Goal: Complete application form: Complete application form

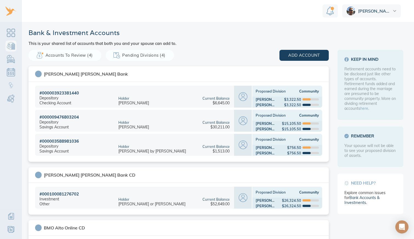
click at [78, 55] on span "Accounts to Review (4)" at bounding box center [64, 55] width 55 height 7
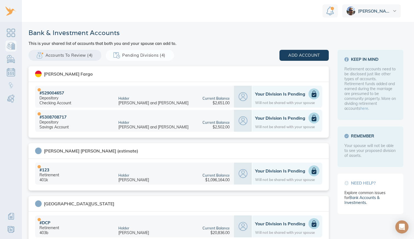
click at [312, 93] on icon at bounding box center [314, 94] width 5 height 7
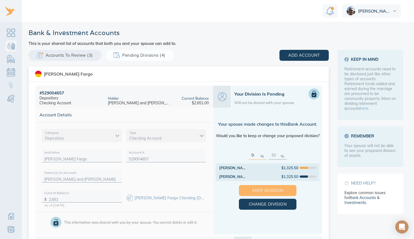
click at [264, 188] on span "Keep Division" at bounding box center [267, 190] width 40 height 7
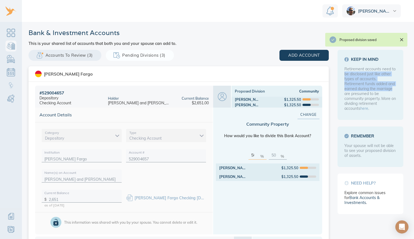
drag, startPoint x: 411, startPoint y: 63, endPoint x: 412, endPoint y: 87, distance: 24.4
click at [412, 87] on main "Bank & Investment Accounts This is your shared list of accounts that both you a…" at bounding box center [218, 130] width 392 height 217
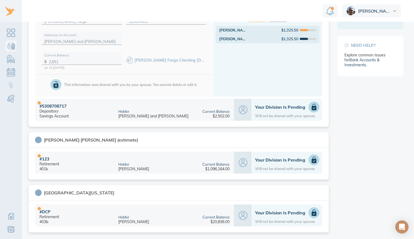
scroll to position [139, 0]
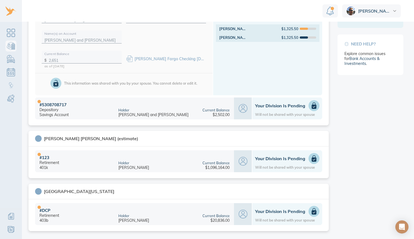
click at [275, 109] on div "Your Division is Pending Will not be shared with your spouse" at bounding box center [287, 108] width 64 height 16
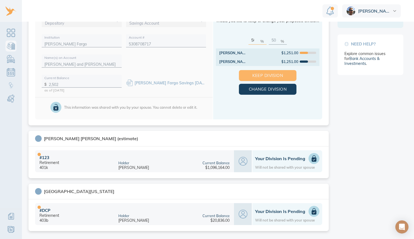
click at [262, 77] on span "Keep Division" at bounding box center [267, 75] width 40 height 7
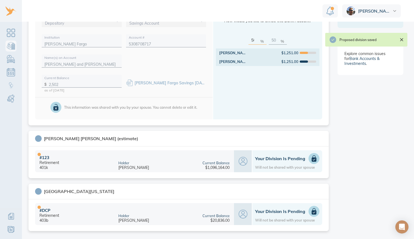
click at [312, 158] on icon at bounding box center [314, 158] width 5 height 7
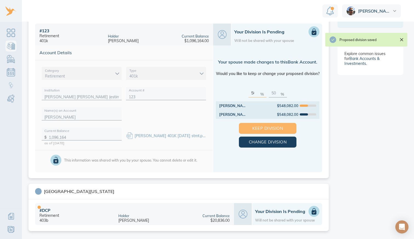
click at [269, 126] on span "Keep Division" at bounding box center [267, 128] width 40 height 7
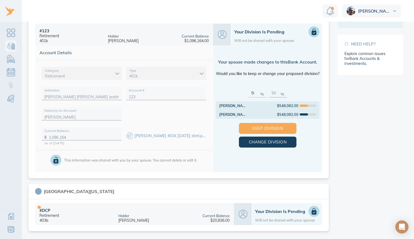
drag, startPoint x: 413, startPoint y: 138, endPoint x: 413, endPoint y: 174, distance: 36.1
click at [413, 174] on main "Bank & Investment Accounts This is your shared list of accounts that both you a…" at bounding box center [218, 130] width 392 height 217
click at [297, 209] on h1 "Your Division is Pending" at bounding box center [287, 211] width 64 height 5
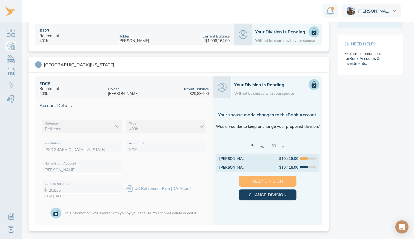
click at [269, 180] on span "Keep Division" at bounding box center [267, 181] width 40 height 7
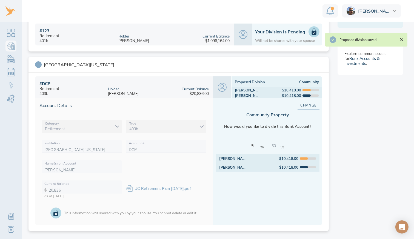
click at [401, 39] on icon "Close" at bounding box center [401, 39] width 3 height 3
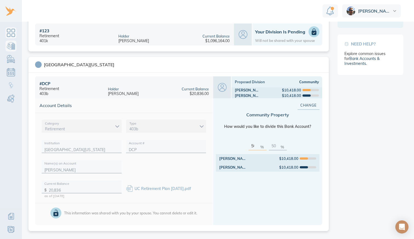
click at [11, 32] on link "Dashboard" at bounding box center [10, 32] width 11 height 11
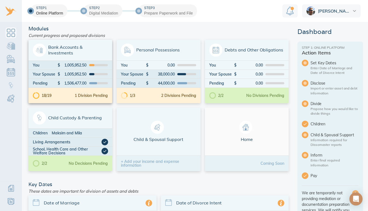
click at [78, 97] on div "1 Division Pending" at bounding box center [91, 96] width 33 height 4
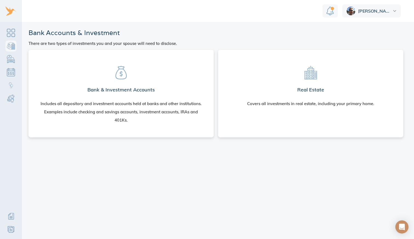
click at [150, 92] on h2 "Bank & Investment Accounts" at bounding box center [120, 89] width 67 height 11
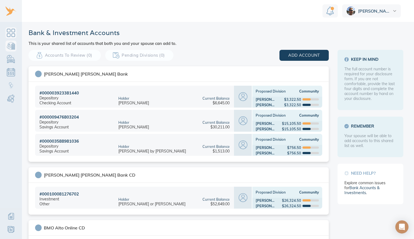
click at [11, 33] on link "Dashboard" at bounding box center [10, 32] width 11 height 11
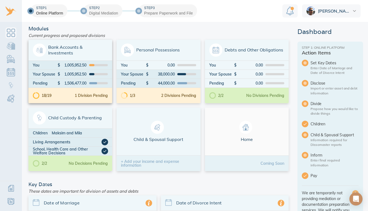
click at [82, 95] on div "1 Division Pending" at bounding box center [91, 96] width 33 height 4
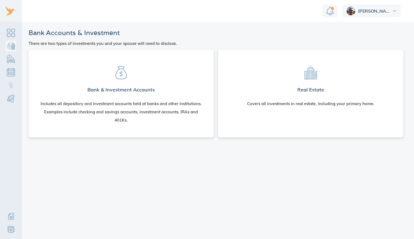
click at [269, 97] on section "Real Estate Covers all investments in real estate, including your primary home." at bounding box center [310, 84] width 176 height 60
click at [302, 106] on div "Covers all investments in real estate, including your primary home." at bounding box center [310, 104] width 127 height 8
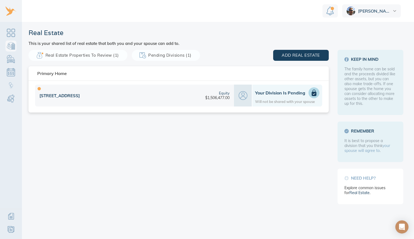
click at [307, 100] on div "Will not be shared with your spouse" at bounding box center [285, 101] width 60 height 4
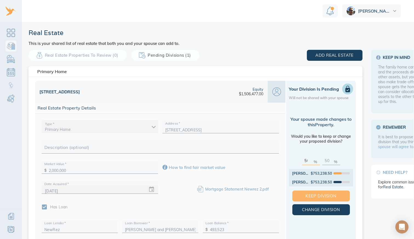
click at [322, 194] on span "Keep Division" at bounding box center [321, 195] width 40 height 7
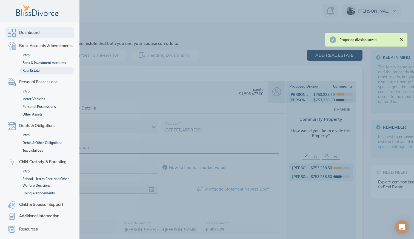
click at [10, 33] on link "Dashboard" at bounding box center [39, 32] width 68 height 11
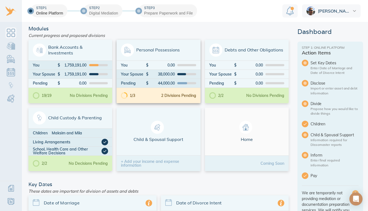
click at [163, 93] on div "1/3 2 Divisions Pending" at bounding box center [159, 95] width 84 height 15
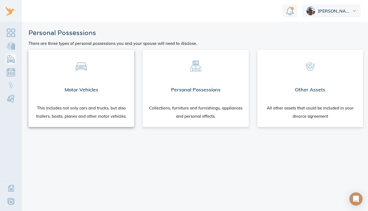
click at [98, 91] on div "Motor Vehicles" at bounding box center [81, 90] width 106 height 20
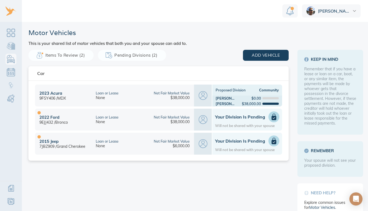
click at [273, 120] on div at bounding box center [274, 116] width 11 height 11
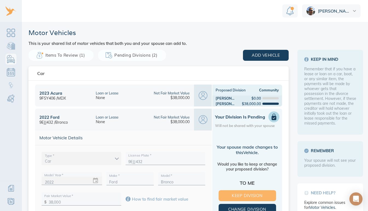
click at [249, 193] on span "Keep Division" at bounding box center [247, 195] width 40 height 7
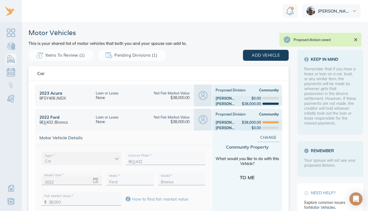
scroll to position [4, 0]
click at [263, 96] on div "$0.00" at bounding box center [257, 98] width 44 height 4
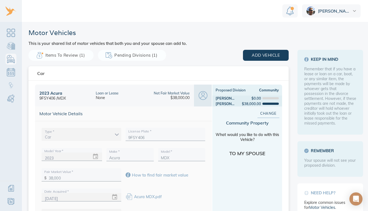
click at [255, 91] on div "Proposed Division Community" at bounding box center [247, 90] width 70 height 11
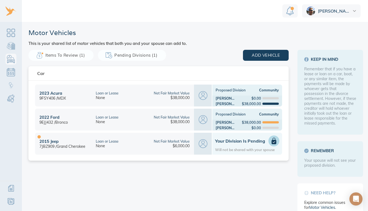
click at [247, 138] on h1 "Your Division is Pending" at bounding box center [247, 140] width 64 height 5
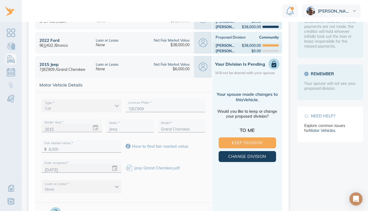
scroll to position [83, 0]
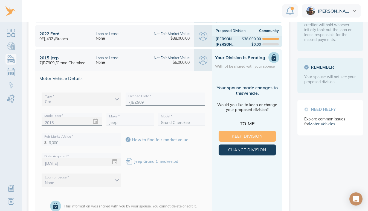
click at [238, 133] on span "Keep Division" at bounding box center [247, 136] width 40 height 7
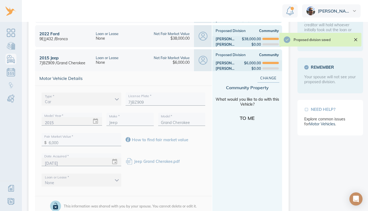
scroll to position [0, 0]
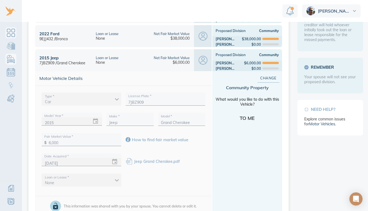
click at [10, 34] on link "Dashboard" at bounding box center [10, 32] width 11 height 11
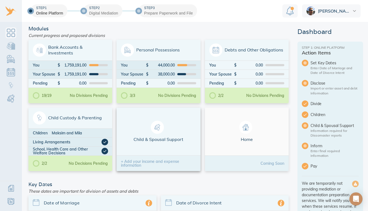
click at [167, 139] on span "Child & Spousal Support" at bounding box center [158, 132] width 75 height 22
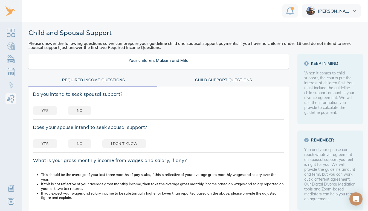
scroll to position [4, 0]
click at [84, 108] on button "No" at bounding box center [79, 110] width 23 height 9
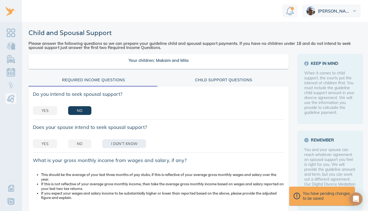
click at [115, 141] on span "I don't know" at bounding box center [124, 144] width 26 height 6
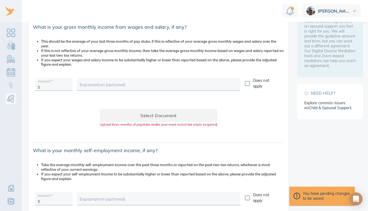
scroll to position [137, 0]
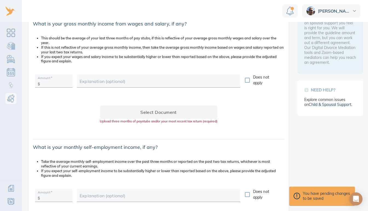
click at [246, 77] on input "Does not apply" at bounding box center [247, 79] width 11 height 11
checkbox input "true"
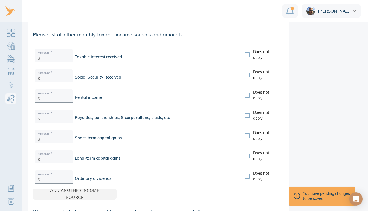
scroll to position [416, 0]
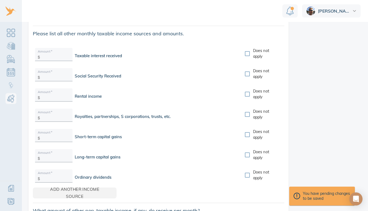
click at [246, 90] on input "Does not apply" at bounding box center [247, 93] width 11 height 11
checkbox input "true"
click at [246, 111] on input "Does not apply" at bounding box center [247, 114] width 11 height 11
checkbox input "true"
click at [246, 130] on input "Does not apply" at bounding box center [247, 134] width 11 height 11
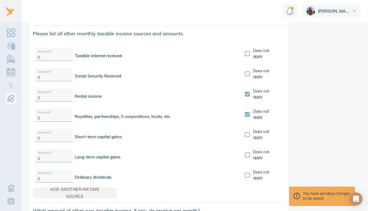
checkbox input "true"
click at [246, 150] on input "Does not apply" at bounding box center [247, 154] width 11 height 11
checkbox input "true"
click at [246, 170] on input "Does not apply" at bounding box center [247, 174] width 11 height 11
checkbox input "true"
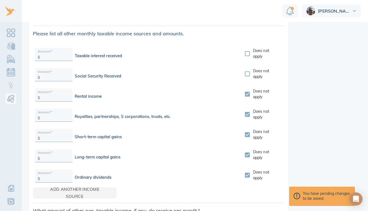
click at [245, 71] on input "Does not apply" at bounding box center [247, 73] width 11 height 11
checkbox input "true"
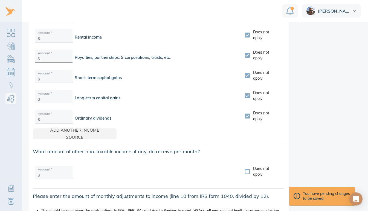
scroll to position [476, 0]
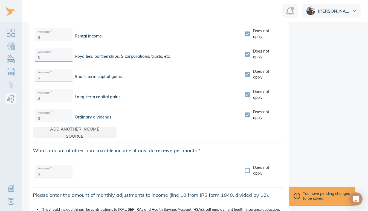
click at [245, 165] on input "Does not apply" at bounding box center [247, 170] width 11 height 11
checkbox input "true"
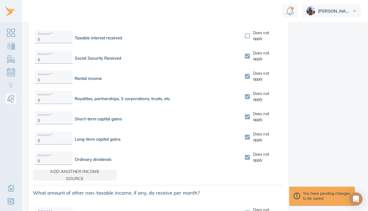
scroll to position [433, 0]
click at [247, 32] on input "Does not apply" at bounding box center [247, 35] width 11 height 11
checkbox input "true"
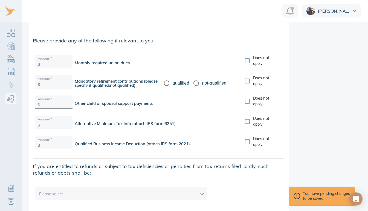
scroll to position [889, 0]
click at [245, 54] on input "Does not apply" at bounding box center [247, 59] width 11 height 11
checkbox input "true"
click at [249, 97] on input "Does not apply" at bounding box center [247, 100] width 11 height 11
checkbox input "true"
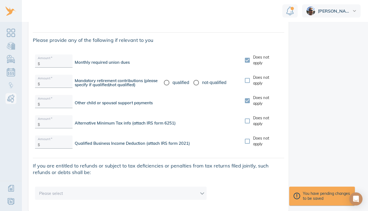
click at [246, 117] on input "Does not apply" at bounding box center [247, 120] width 11 height 11
checkbox input "true"
click at [246, 137] on input "Does not apply" at bounding box center [247, 141] width 11 height 11
checkbox input "true"
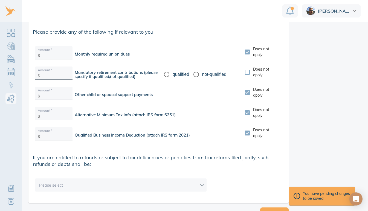
scroll to position [906, 0]
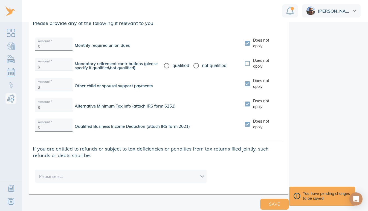
click at [199, 170] on body "[PERSON_NAME] and Spousal Support Please answer the following questions so we c…" at bounding box center [187, 105] width 374 height 211
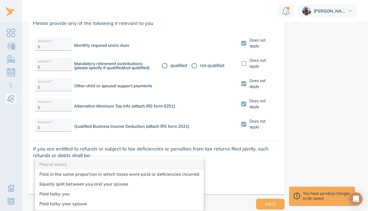
scroll to position [0, 0]
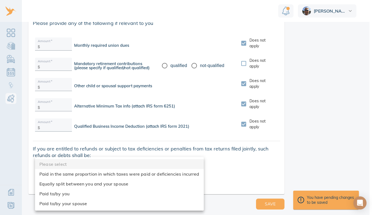
click at [238, 172] on div at bounding box center [186, 107] width 372 height 215
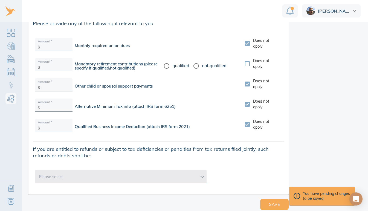
scroll to position [906, 0]
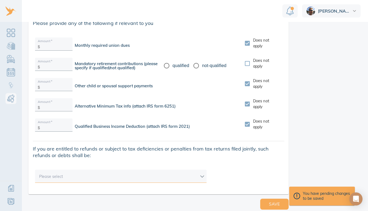
click at [166, 173] on body "[PERSON_NAME] and Spousal Support Please answer the following questions so we c…" at bounding box center [187, 105] width 374 height 211
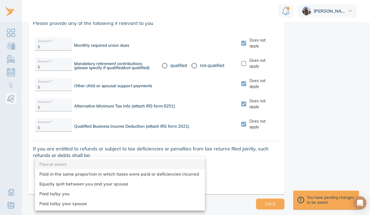
click at [121, 185] on li "Equally split between you and your spouse" at bounding box center [120, 184] width 170 height 10
type input "equallySplit"
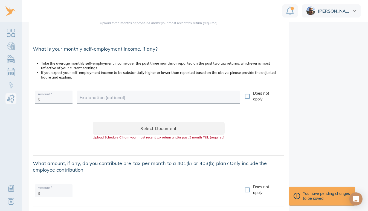
scroll to position [235, 0]
click at [55, 99] on input "text" at bounding box center [56, 99] width 28 height 8
click at [155, 111] on div "Amount   * $ 18,908 Explanation (optional) Does not apply" at bounding box center [158, 98] width 260 height 29
click at [59, 100] on input "18,908" at bounding box center [56, 99] width 28 height 8
type input "18,908.43"
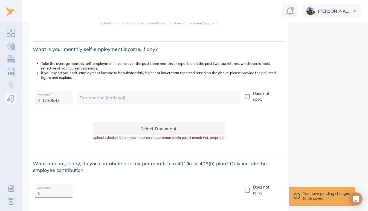
click at [96, 99] on div "Explanation (optional)" at bounding box center [158, 97] width 163 height 13
type input "average [DATE]-[DATE]"
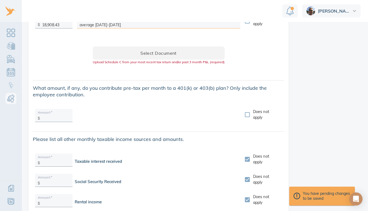
scroll to position [309, 0]
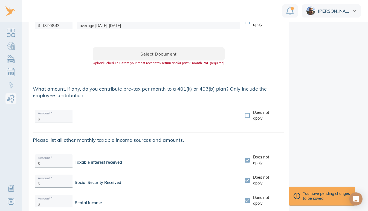
click at [51, 114] on input "text" at bounding box center [56, 118] width 28 height 8
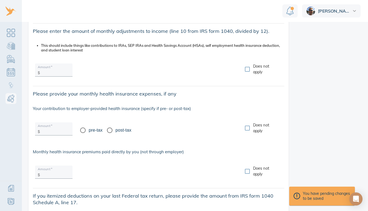
scroll to position [641, 0]
type input "3,698.40"
click at [246, 123] on input "Does not apply" at bounding box center [247, 127] width 11 height 11
checkbox input "true"
type input "3,698.4"
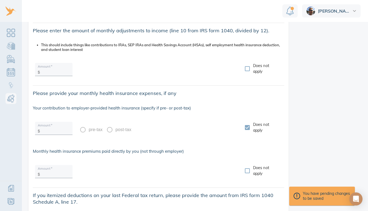
click at [83, 126] on label "pre-tax" at bounding box center [89, 129] width 25 height 11
click at [49, 169] on input "text" at bounding box center [56, 173] width 28 height 8
click at [116, 165] on div at bounding box center [159, 173] width 168 height 20
click at [56, 170] on input "text" at bounding box center [56, 173] width 28 height 8
type input "744.84"
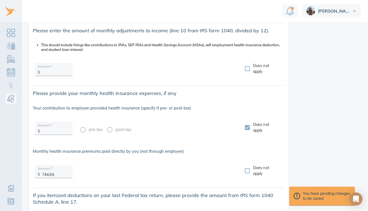
click at [190, 144] on div "Monthly health insurance premiums paid directly by you (not through employer)" at bounding box center [158, 151] width 260 height 14
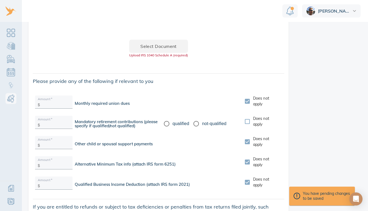
scroll to position [860, 0]
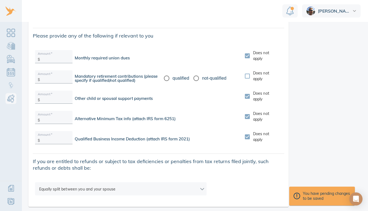
scroll to position [906, 0]
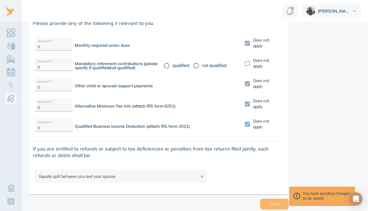
click at [269, 201] on span "Save" at bounding box center [274, 204] width 11 height 7
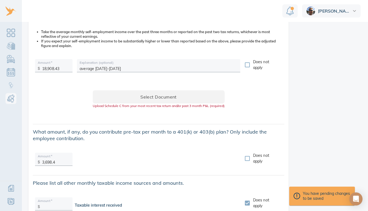
scroll to position [267, 0]
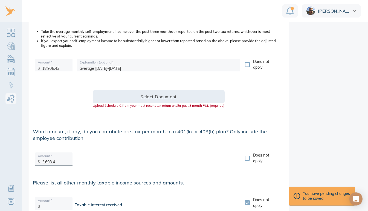
click at [164, 97] on span "Select document" at bounding box center [159, 97] width 114 height 8
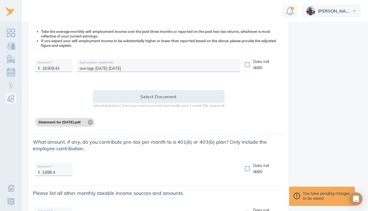
click at [131, 101] on button "Select document" at bounding box center [159, 96] width 132 height 13
click at [148, 99] on span "Select document" at bounding box center [159, 97] width 114 height 8
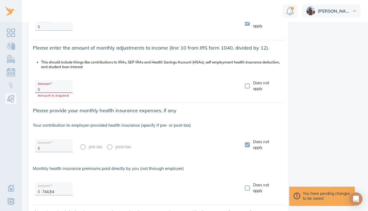
scroll to position [636, 0]
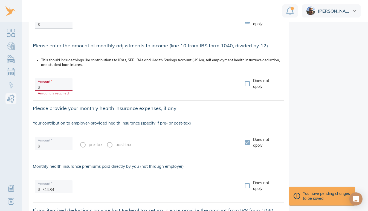
click at [47, 87] on input "text" at bounding box center [56, 86] width 28 height 8
type input "6,383.5"
click at [115, 99] on div "Amount   * $ 6,383.5 Does not apply" at bounding box center [158, 85] width 260 height 29
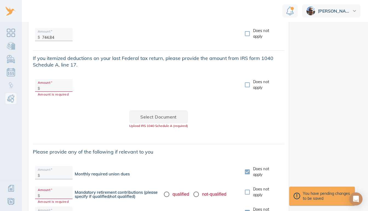
scroll to position [917, 0]
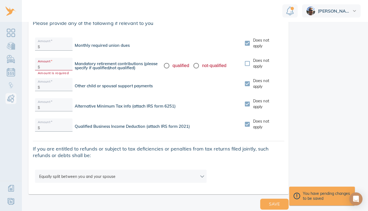
click at [166, 66] on input "qualified" at bounding box center [166, 65] width 11 height 11
radio input "true"
click at [57, 65] on input "text" at bounding box center [56, 66] width 28 height 8
type input "3,906.73"
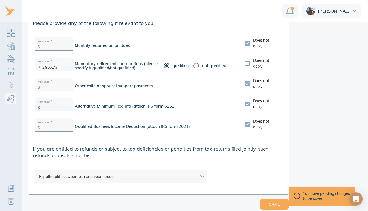
click at [146, 163] on div "If you are entitled to refunds or subject to tax deficiencies or penalties from…" at bounding box center [158, 152] width 260 height 22
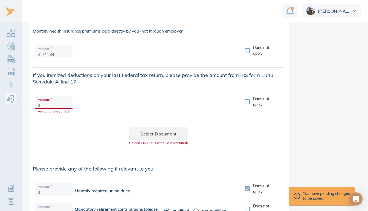
scroll to position [772, 0]
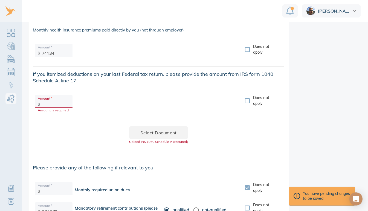
click at [246, 97] on input "Does not apply" at bounding box center [247, 100] width 11 height 11
checkbox input "true"
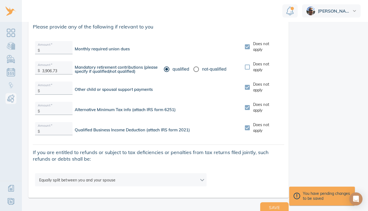
scroll to position [917, 0]
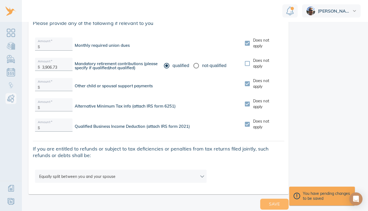
click at [270, 201] on span "Save" at bounding box center [274, 204] width 11 height 7
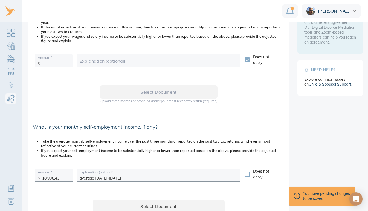
scroll to position [0, 0]
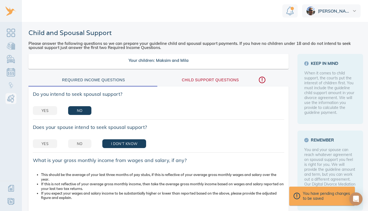
click at [227, 77] on div "Child Support Questions" at bounding box center [224, 80] width 124 height 7
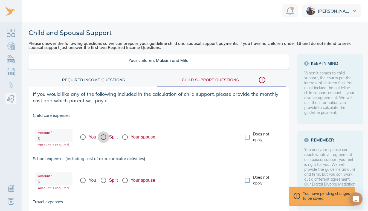
click at [105, 133] on input "Split" at bounding box center [103, 136] width 11 height 11
radio input "true"
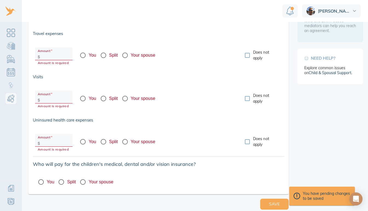
scroll to position [4, 0]
click at [246, 138] on input "Does not apply" at bounding box center [247, 141] width 11 height 11
checkbox input "true"
click at [246, 94] on input "Does not apply" at bounding box center [247, 98] width 11 height 11
checkbox input "true"
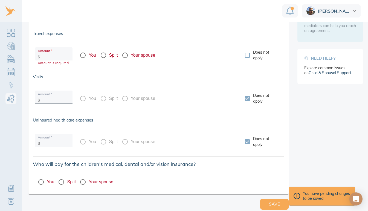
click at [244, 51] on input "Does not apply" at bounding box center [247, 55] width 11 height 11
checkbox input "true"
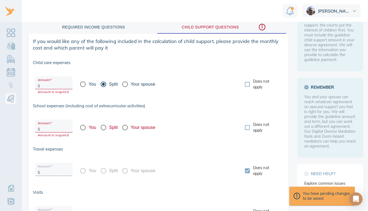
scroll to position [53, 0]
click at [50, 123] on input "text" at bounding box center [56, 127] width 28 height 8
click at [83, 122] on input "You" at bounding box center [82, 126] width 11 height 11
radio input "true"
click at [57, 124] on input "text" at bounding box center [56, 127] width 28 height 8
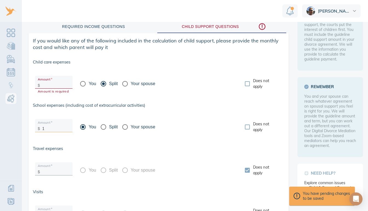
click at [57, 124] on input "1" at bounding box center [56, 127] width 28 height 8
click at [57, 124] on input "15" at bounding box center [56, 127] width 28 height 8
click at [57, 124] on input "150" at bounding box center [56, 127] width 28 height 8
click at [56, 80] on input "text" at bounding box center [56, 84] width 28 height 8
click at [247, 79] on input "Does not apply" at bounding box center [247, 83] width 11 height 11
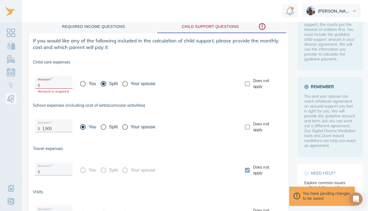
checkbox input "true"
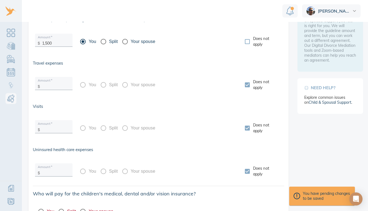
scroll to position [168, 0]
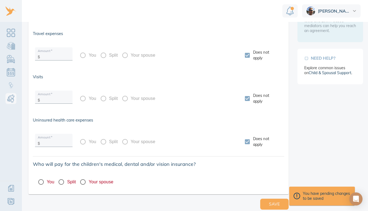
click at [84, 178] on input "Your spouse" at bounding box center [82, 181] width 11 height 11
radio input "true"
click at [266, 199] on button "Save" at bounding box center [274, 204] width 28 height 11
